Goal: Task Accomplishment & Management: Complete application form

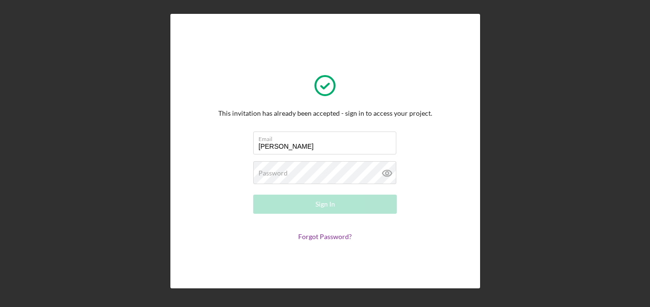
type input "[EMAIL_ADDRESS][DOMAIN_NAME]"
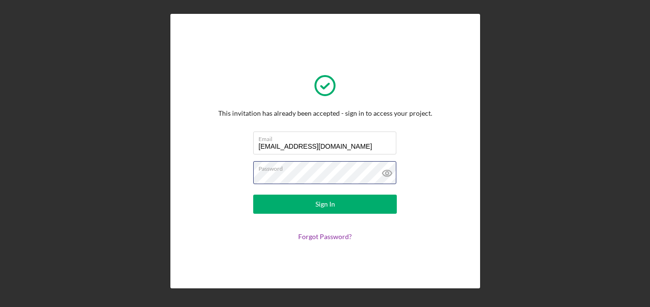
click at [253, 195] on button "Sign In" at bounding box center [325, 204] width 144 height 19
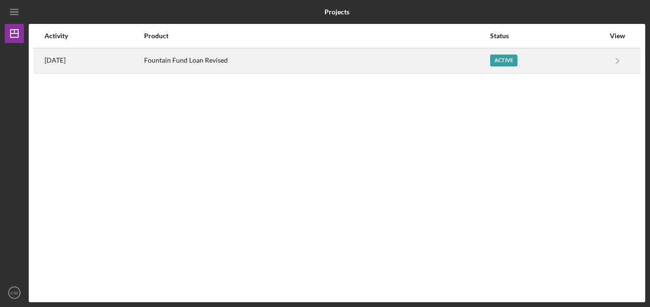
click at [516, 57] on div "Active" at bounding box center [503, 61] width 27 height 12
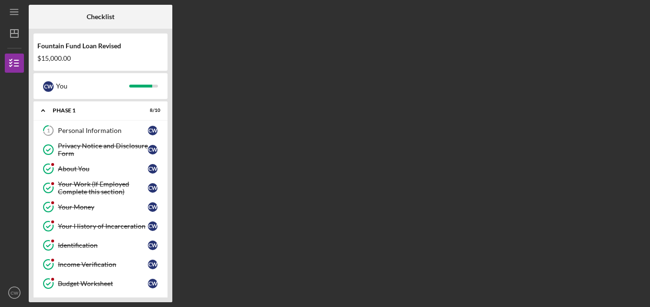
click at [516, 57] on div "Checklist Fountain Fund Loan Revised $15,000.00 C W You Icon/Expander Phase 1 8…" at bounding box center [337, 154] width 616 height 298
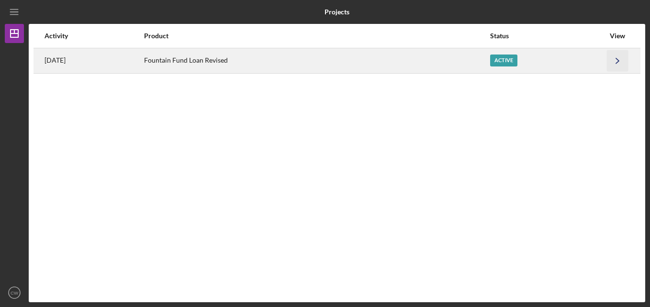
click at [615, 62] on icon "Icon/Navigate" at bounding box center [618, 61] width 22 height 22
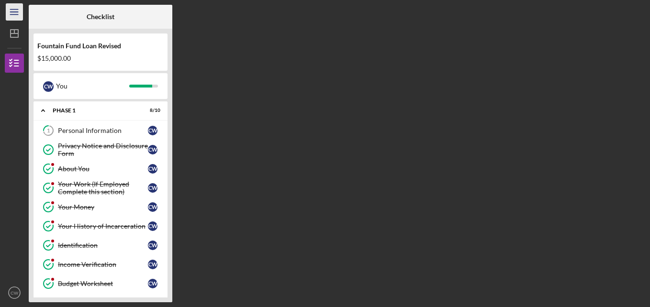
click at [13, 14] on icon "Icon/Menu" at bounding box center [15, 12] width 22 height 22
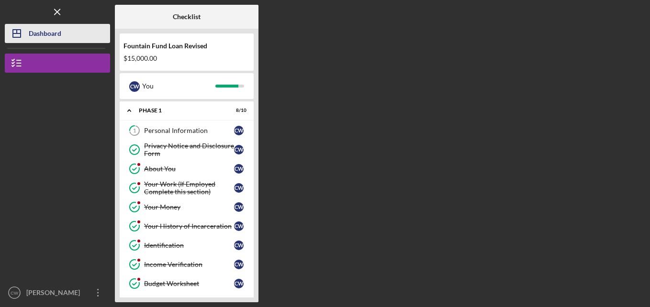
click at [17, 34] on icon "Icon/Dashboard" at bounding box center [17, 34] width 24 height 24
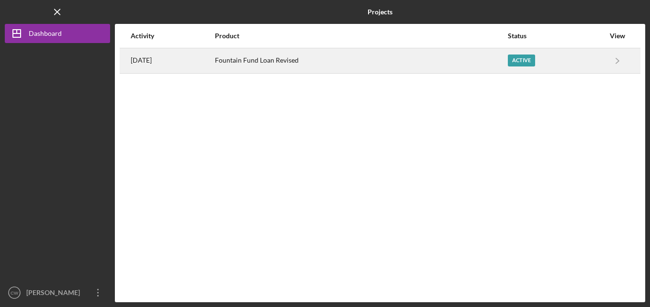
click at [294, 63] on div "Fountain Fund Loan Revised" at bounding box center [361, 61] width 292 height 24
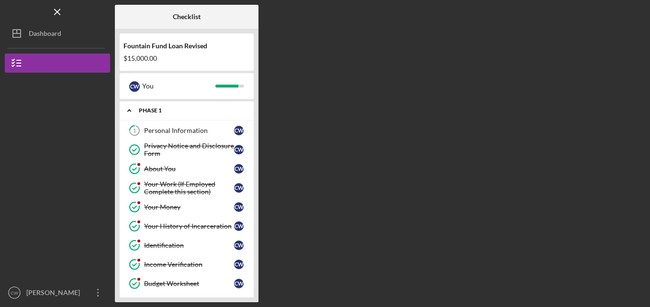
click at [128, 108] on icon "Icon/Expander" at bounding box center [129, 110] width 19 height 19
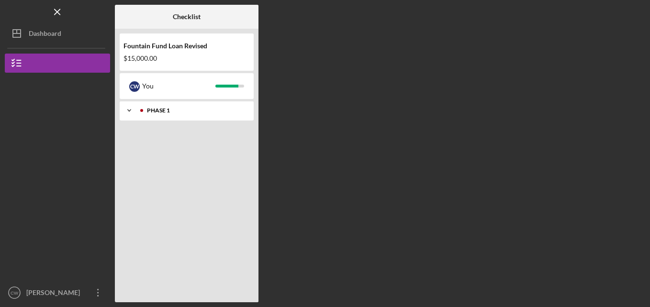
click at [128, 108] on icon "Icon/Expander" at bounding box center [129, 110] width 19 height 19
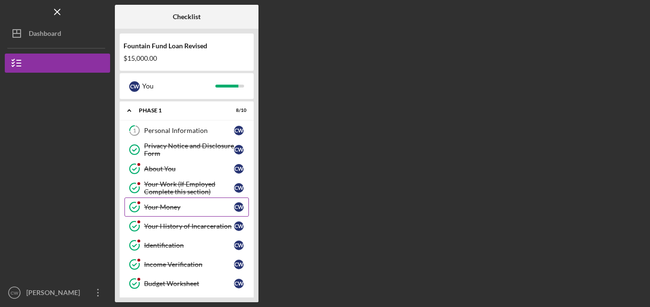
scroll to position [24, 0]
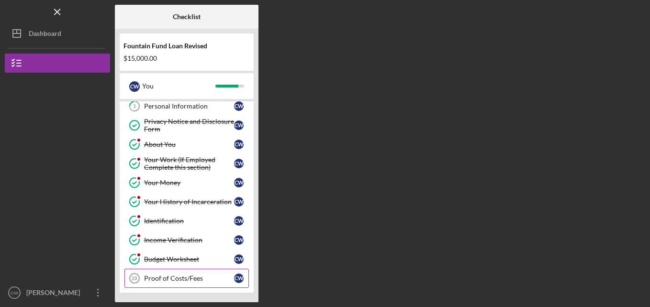
click at [179, 276] on div "Proof of Costs/Fees" at bounding box center [189, 279] width 90 height 8
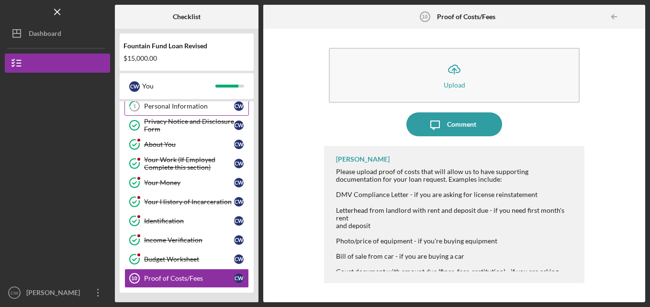
click at [209, 109] on div "Personal Information" at bounding box center [189, 106] width 90 height 8
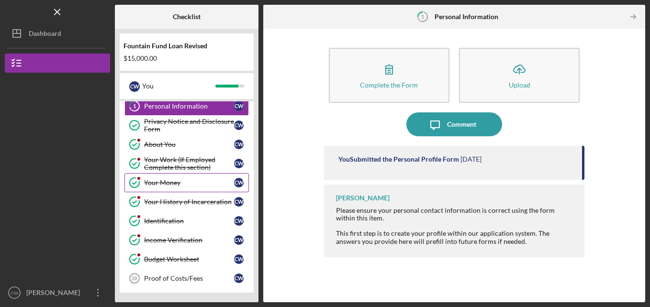
click at [210, 183] on div "Your Money" at bounding box center [189, 183] width 90 height 8
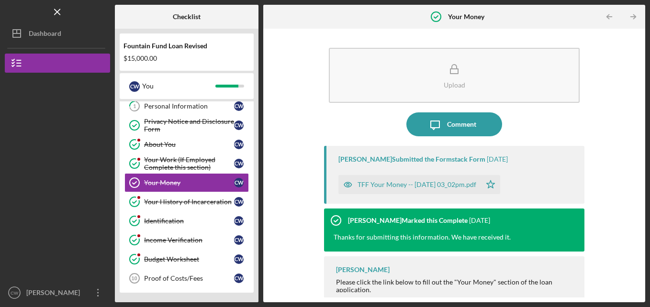
scroll to position [7, 0]
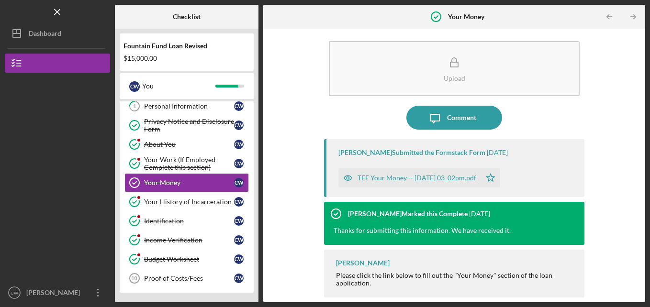
click at [419, 273] on div "Please click the link below to fill out the "Your Money" section of the loan ap…" at bounding box center [455, 279] width 239 height 15
click at [411, 177] on div "TFF Your Money -- [DATE] 03_02pm.pdf" at bounding box center [416, 178] width 119 height 8
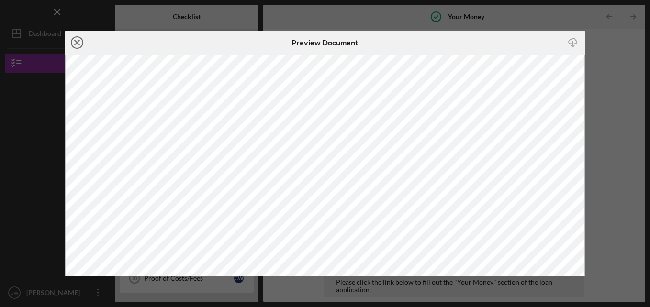
click at [75, 44] on line at bounding box center [77, 42] width 5 height 5
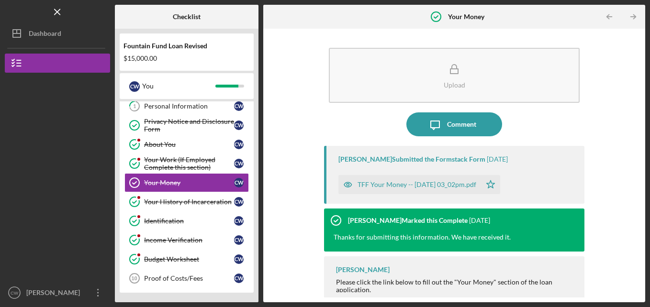
click at [358, 159] on div "[PERSON_NAME] Submitted the Formstack Form" at bounding box center [411, 160] width 147 height 8
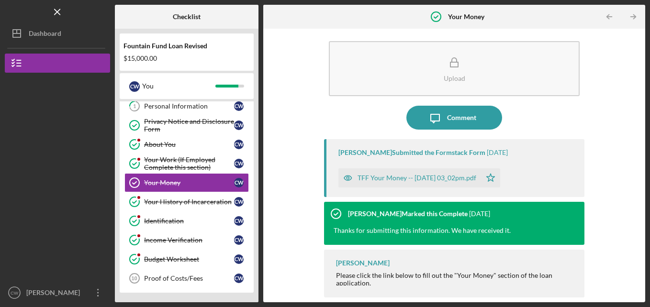
click at [401, 154] on div "[PERSON_NAME] Submitted the Formstack Form" at bounding box center [411, 153] width 147 height 8
click at [399, 172] on div "TFF Your Money -- [DATE] 03_02pm.pdf" at bounding box center [409, 177] width 143 height 19
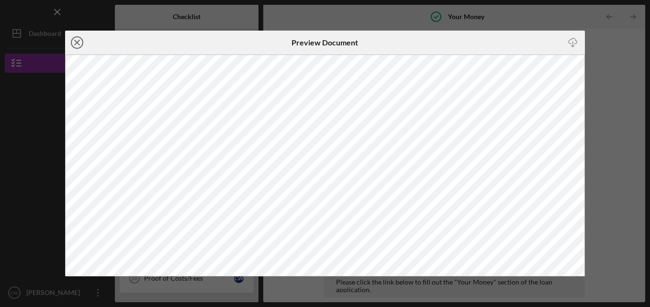
click at [75, 42] on icon "Icon/Close" at bounding box center [77, 43] width 24 height 24
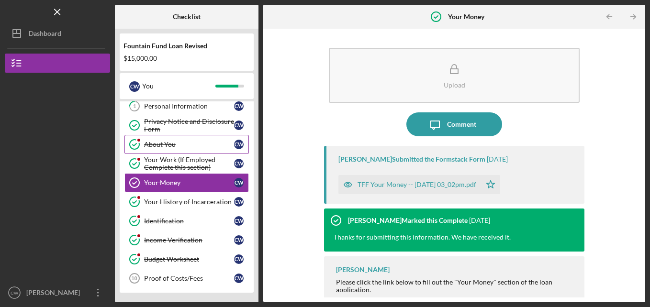
click at [187, 144] on div "About You" at bounding box center [189, 145] width 90 height 8
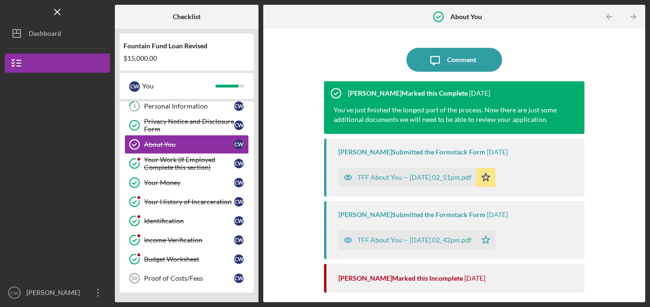
click at [418, 247] on div "TFF About You -- [DATE] 02_42pm.pdf" at bounding box center [407, 240] width 138 height 19
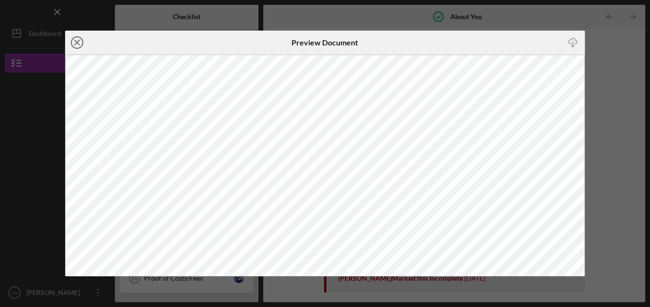
click at [78, 40] on icon "Icon/Close" at bounding box center [77, 43] width 24 height 24
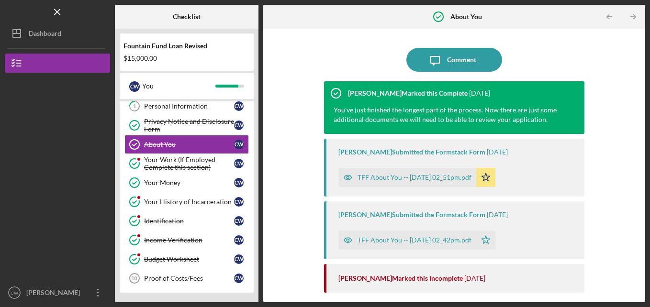
click at [357, 242] on div "TFF About You -- [DATE] 02_42pm.pdf" at bounding box center [414, 240] width 114 height 8
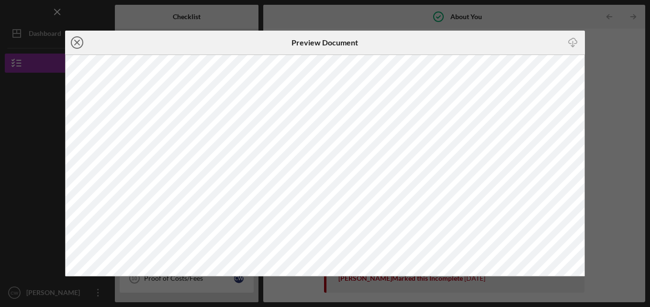
click at [75, 42] on icon "Icon/Close" at bounding box center [77, 43] width 24 height 24
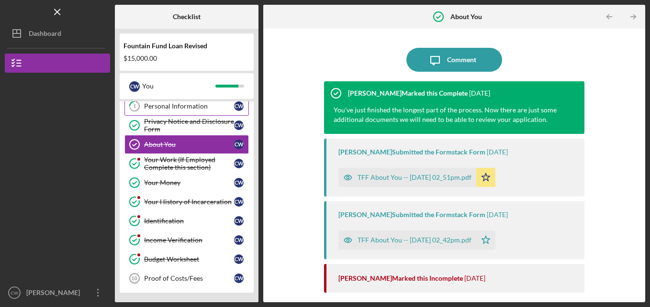
click at [183, 106] on div "Personal Information" at bounding box center [189, 106] width 90 height 8
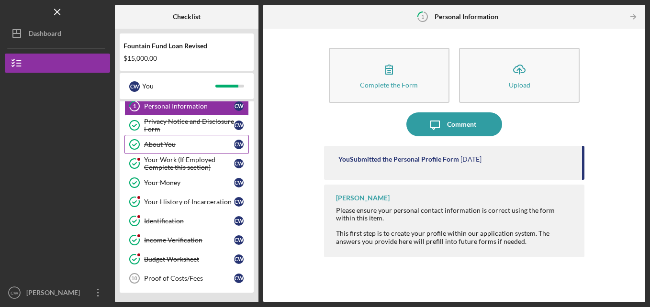
click at [174, 146] on div "About You" at bounding box center [189, 145] width 90 height 8
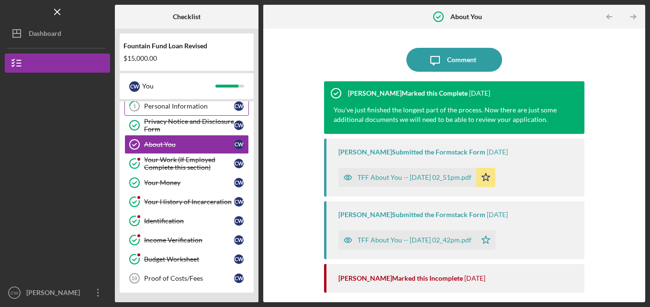
click at [192, 107] on div "Personal Information" at bounding box center [189, 106] width 90 height 8
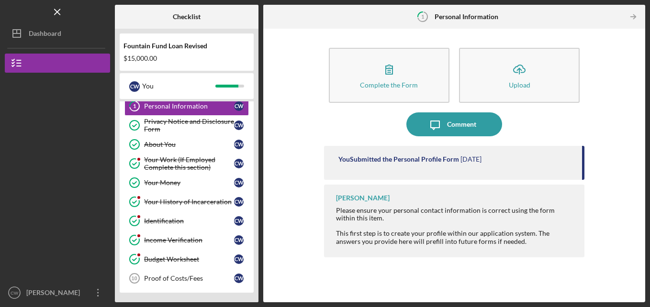
click at [422, 169] on div "You Submitted the Personal Profile Form [DATE]" at bounding box center [454, 163] width 261 height 34
click at [195, 189] on link "Your Money Your Money C W" at bounding box center [186, 182] width 124 height 19
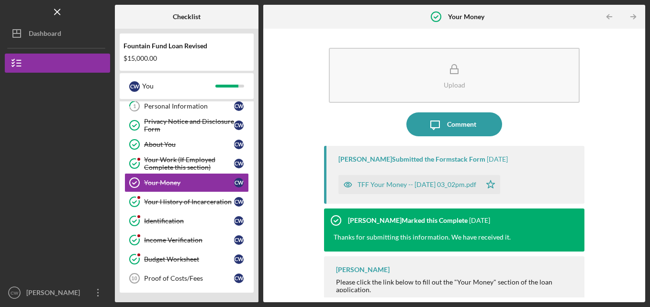
click at [389, 185] on div "TFF Your Money -- [DATE] 03_02pm.pdf" at bounding box center [416, 185] width 119 height 8
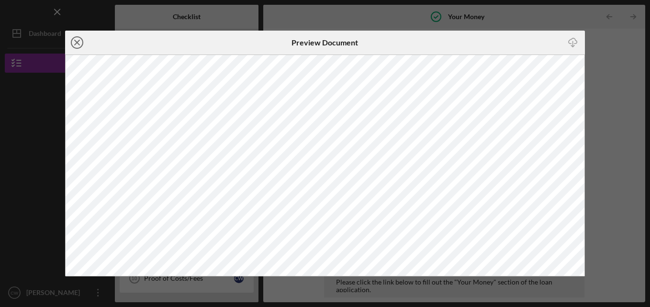
click at [73, 43] on icon "Icon/Close" at bounding box center [77, 43] width 24 height 24
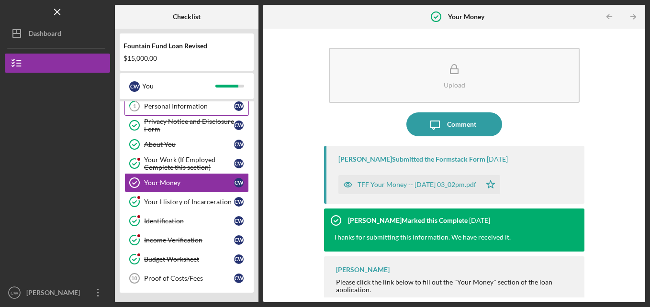
click at [168, 106] on div "Personal Information" at bounding box center [189, 106] width 90 height 8
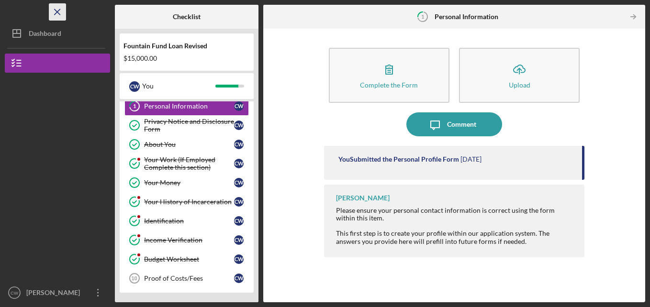
click at [62, 15] on icon "Icon/Menu Close" at bounding box center [58, 12] width 22 height 22
